Goal: Navigation & Orientation: Find specific page/section

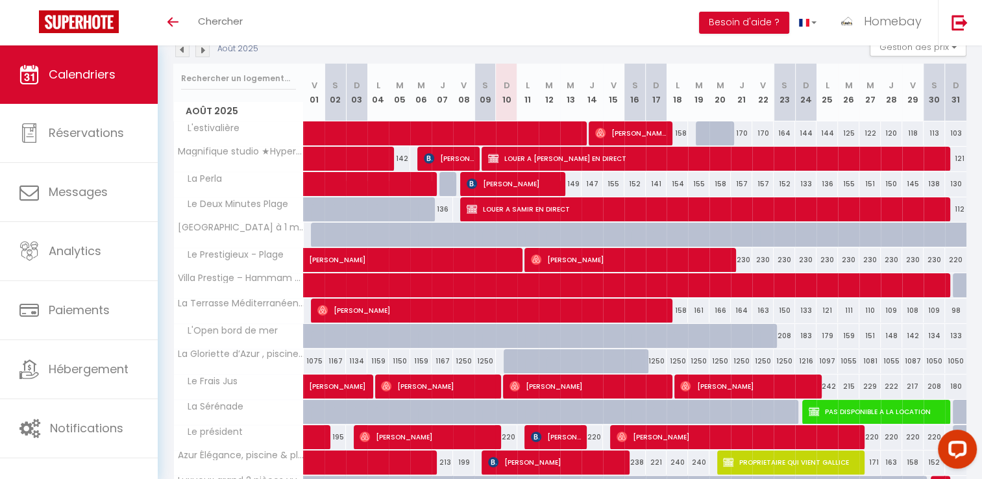
scroll to position [149, 0]
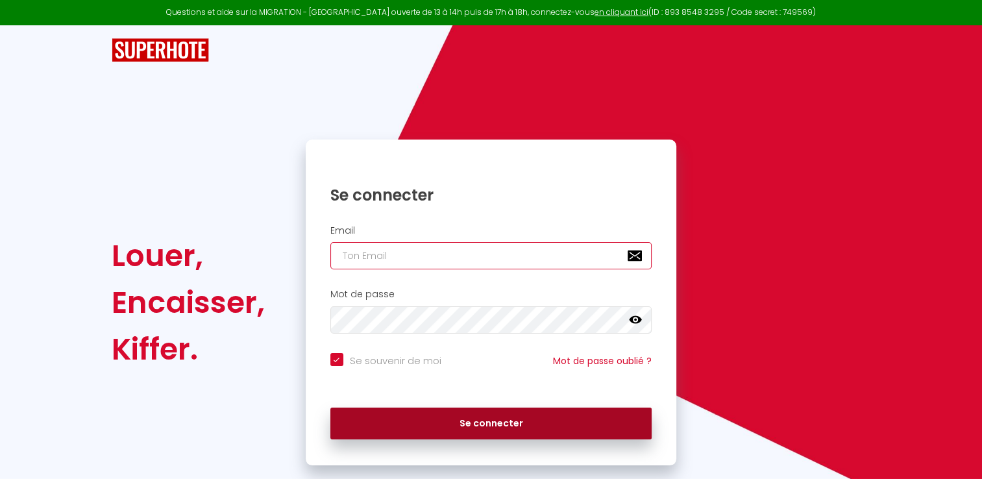
type input "[EMAIL_ADDRESS][DOMAIN_NAME]"
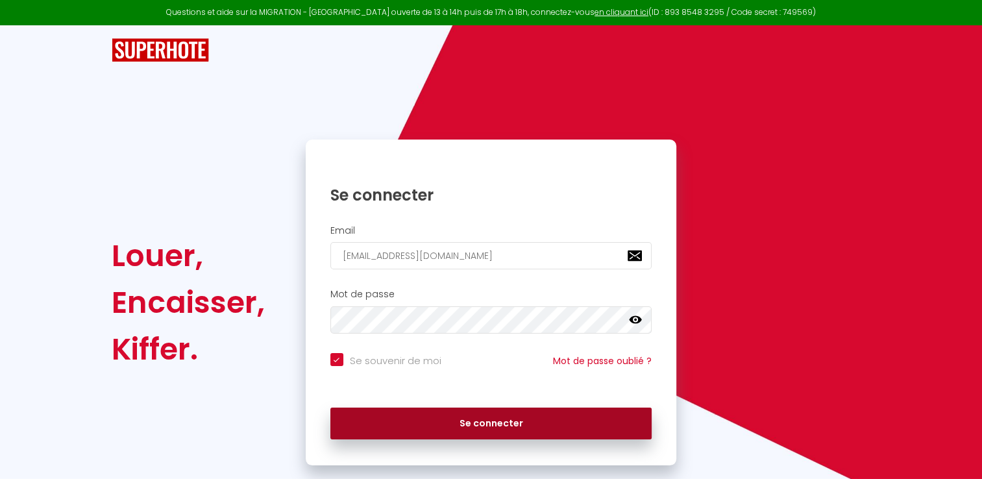
click at [457, 419] on button "Se connecter" at bounding box center [491, 424] width 322 height 32
checkbox input "true"
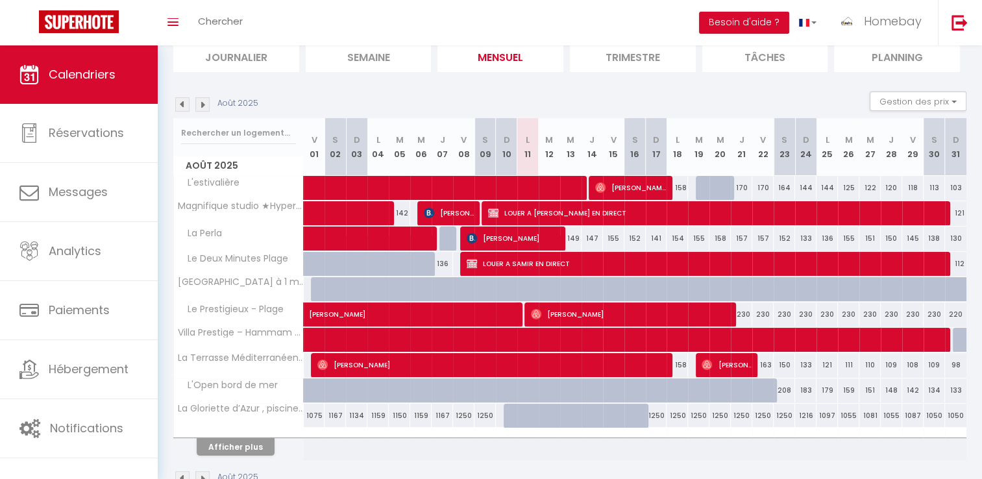
scroll to position [127, 0]
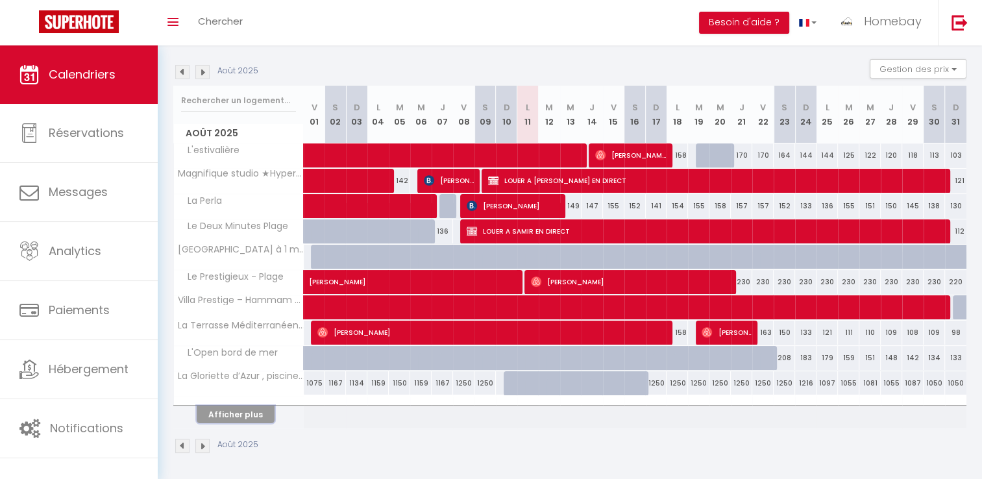
click at [244, 415] on button "Afficher plus" at bounding box center [236, 415] width 78 height 18
click at [244, 415] on tbody "L'estivalière" at bounding box center [570, 286] width 793 height 286
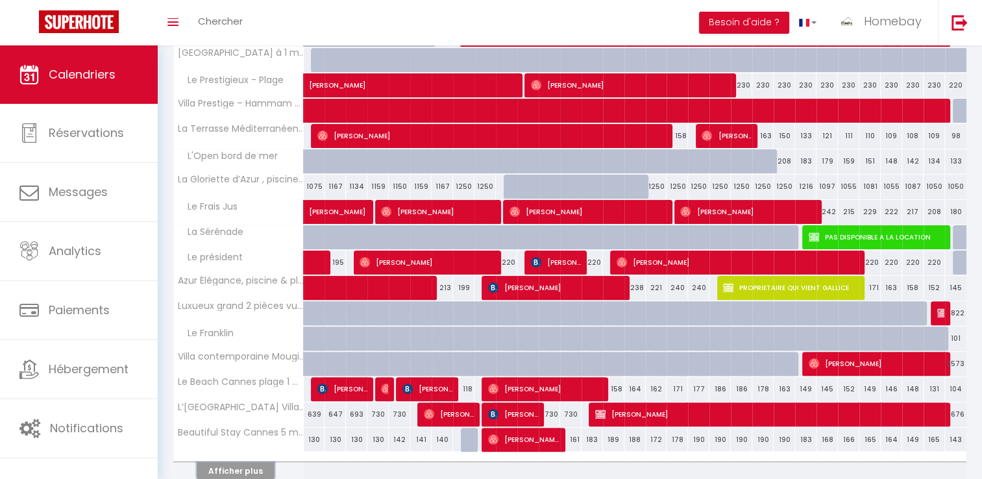
scroll to position [379, 0]
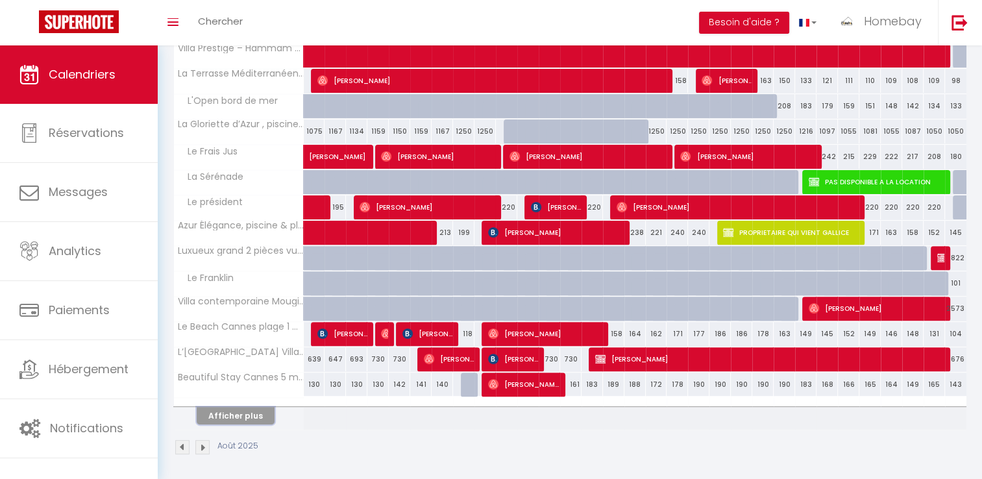
click at [242, 410] on button "Afficher plus" at bounding box center [236, 416] width 78 height 18
drag, startPoint x: 242, startPoint y: 410, endPoint x: 297, endPoint y: 380, distance: 62.7
click at [242, 410] on button "Afficher plus" at bounding box center [236, 416] width 78 height 18
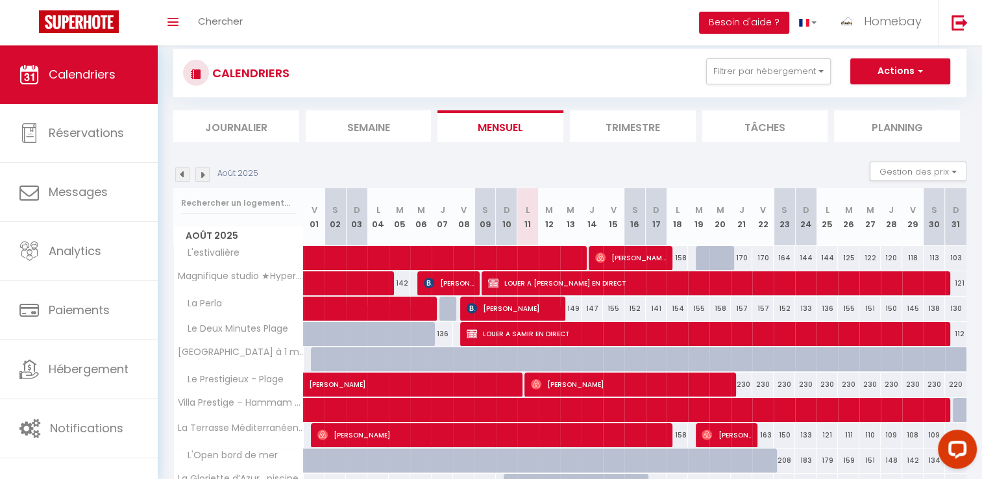
scroll to position [19, 0]
